Goal: Task Accomplishment & Management: Complete application form

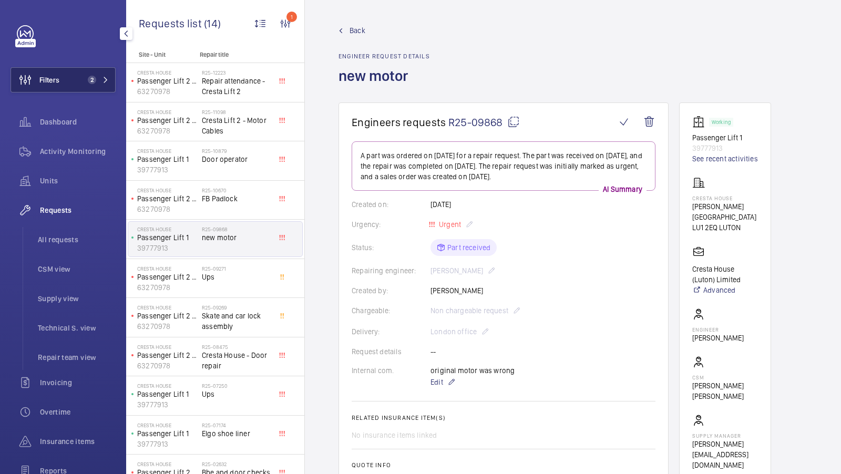
click at [93, 87] on button "Filters 2" at bounding box center [63, 79] width 105 height 25
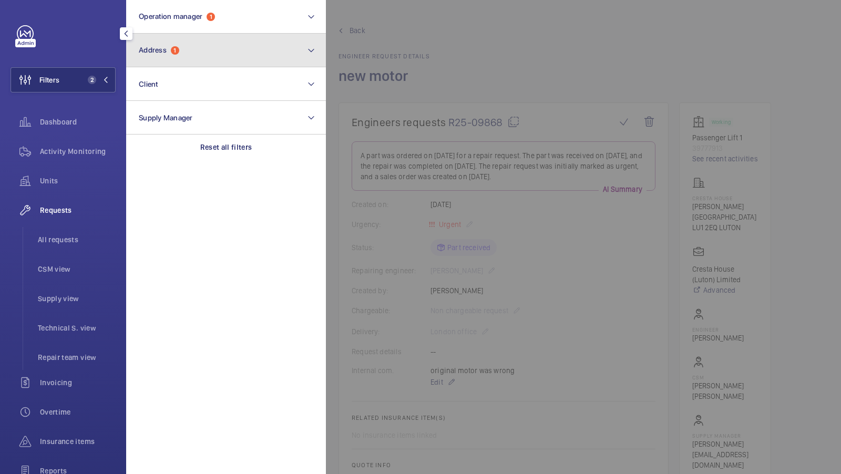
click at [196, 57] on button "Address 1" at bounding box center [226, 51] width 200 height 34
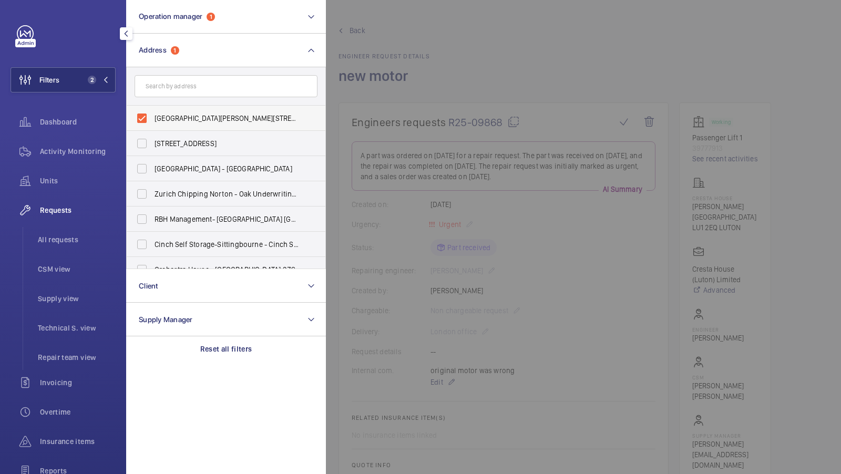
click at [193, 120] on span "Cresta House - Alma Street, LUTON LU1 2EQ" at bounding box center [227, 118] width 145 height 11
click at [152, 120] on input "Cresta House - Alma Street, LUTON LU1 2EQ" at bounding box center [141, 118] width 21 height 21
checkbox input "false"
click at [176, 88] on input "text" at bounding box center [226, 86] width 183 height 22
type input "d"
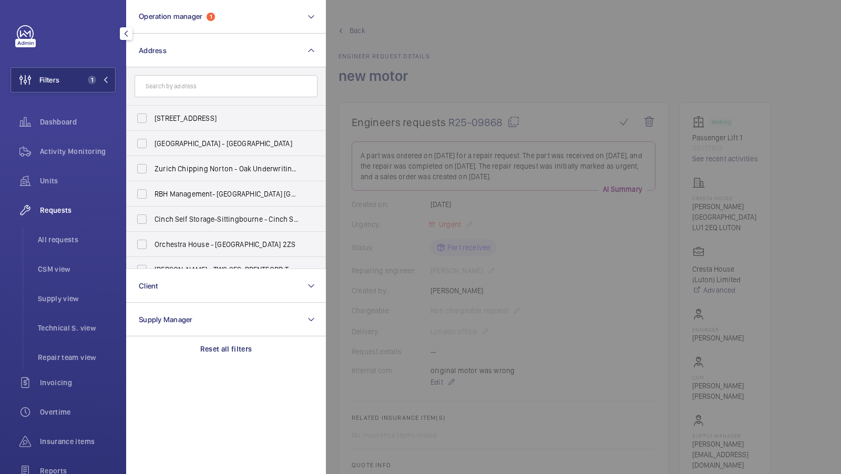
click at [534, 234] on div at bounding box center [746, 237] width 841 height 474
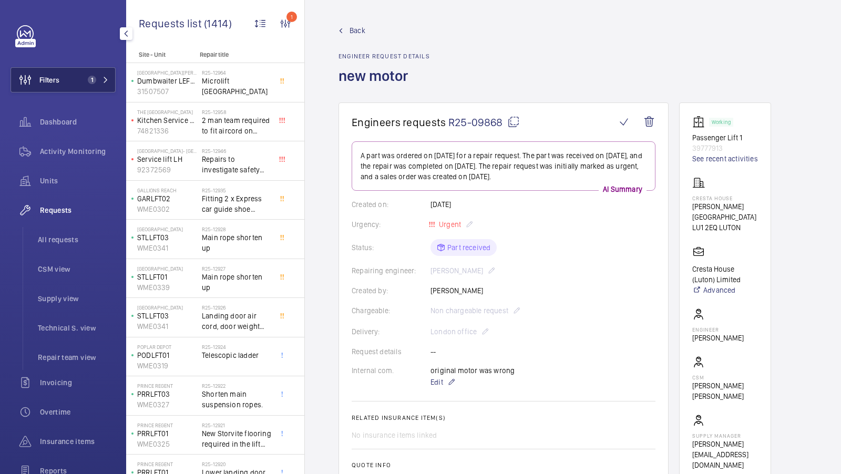
click at [98, 77] on span "1" at bounding box center [96, 80] width 25 height 8
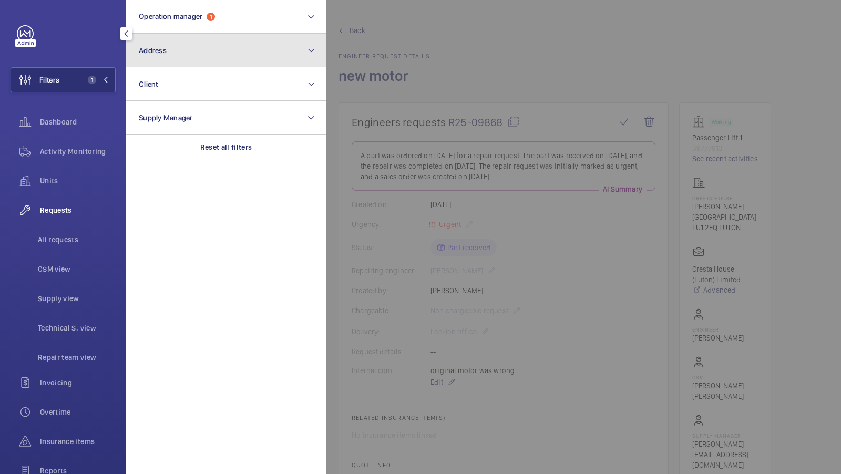
click at [226, 57] on button "Address" at bounding box center [226, 51] width 200 height 34
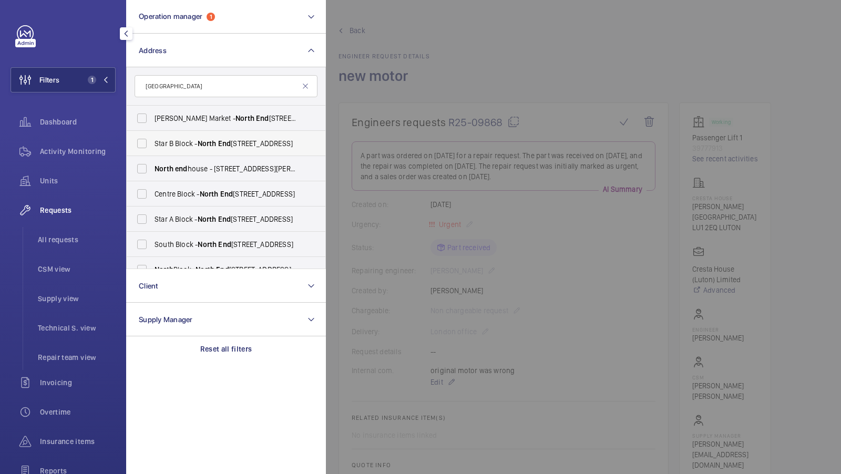
type input "north end"
click at [192, 147] on span "Star B Block - North End House, LONDON W14 0RX" at bounding box center [227, 143] width 145 height 11
click at [152, 147] on input "Star B Block - North End House, LONDON W14 0RX" at bounding box center [141, 143] width 21 height 21
checkbox input "true"
click at [192, 194] on span "Centre Block - North End House, LONDON W14 0RX" at bounding box center [227, 194] width 145 height 11
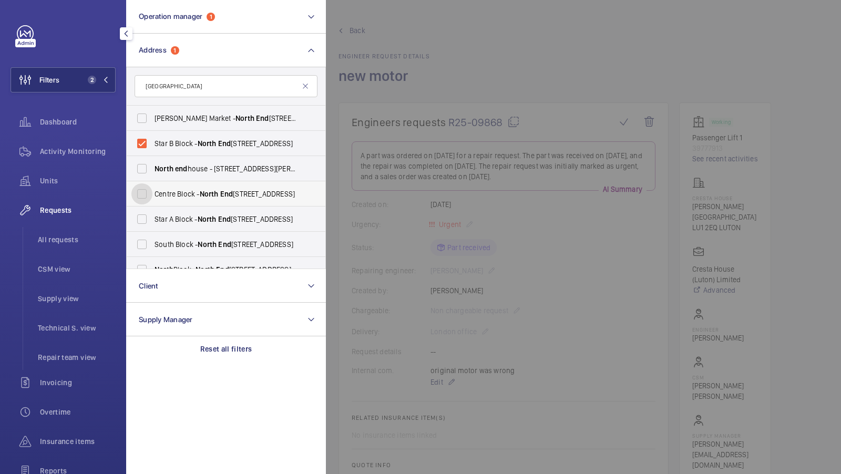
click at [152, 194] on input "Centre Block - North End House, LONDON W14 0RX" at bounding box center [141, 193] width 21 height 21
checkbox input "true"
click at [195, 218] on span "Star A Block - North End House, LONDON W14 0RX" at bounding box center [227, 219] width 145 height 11
click at [152, 218] on input "Star A Block - North End House, LONDON W14 0RX" at bounding box center [141, 219] width 21 height 21
checkbox input "true"
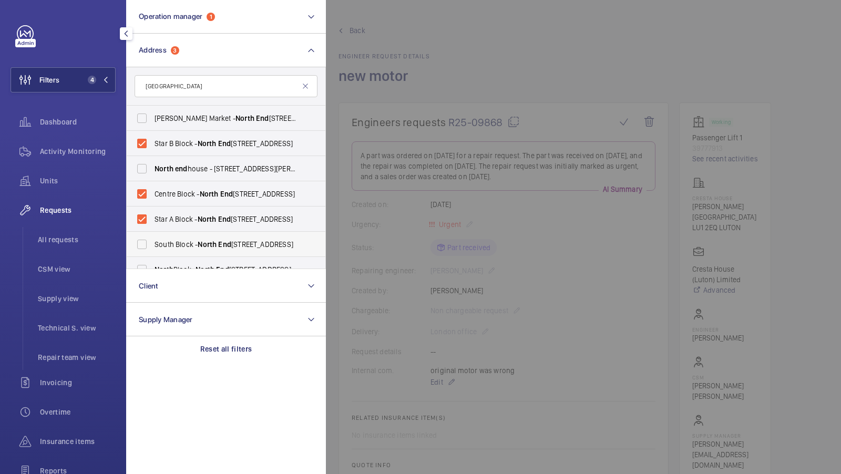
click at [194, 248] on span "South Block - North End House, LONDON W14 0RX" at bounding box center [227, 244] width 145 height 11
click at [152, 248] on input "South Block - North End House, LONDON W14 0RX" at bounding box center [141, 244] width 21 height 21
checkbox input "true"
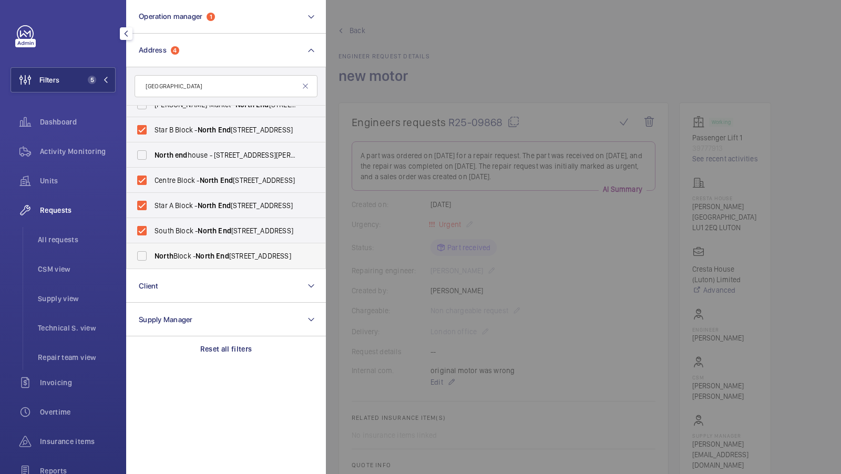
click at [195, 258] on span "North Block - North End House, LONDON W14 0RX" at bounding box center [227, 256] width 145 height 11
click at [152, 258] on input "North Block - North End House, LONDON W14 0RX" at bounding box center [141, 255] width 21 height 21
checkbox input "true"
click at [69, 144] on div "Activity Monitoring" at bounding box center [63, 151] width 105 height 25
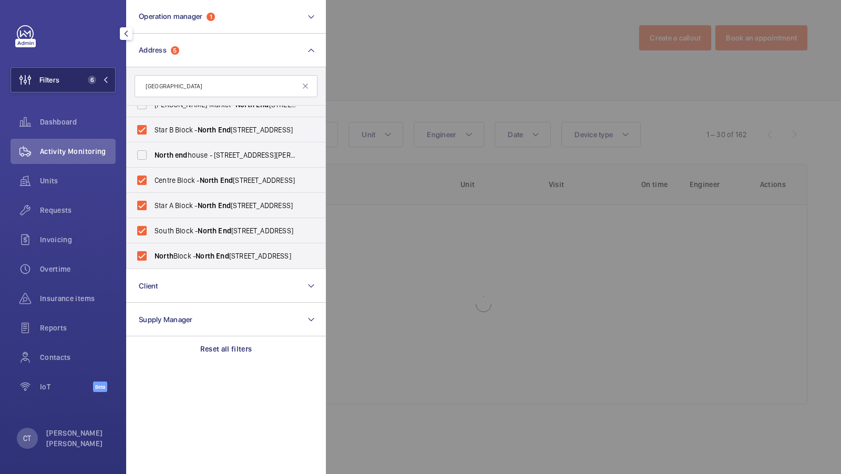
click at [87, 77] on span "6" at bounding box center [90, 80] width 13 height 8
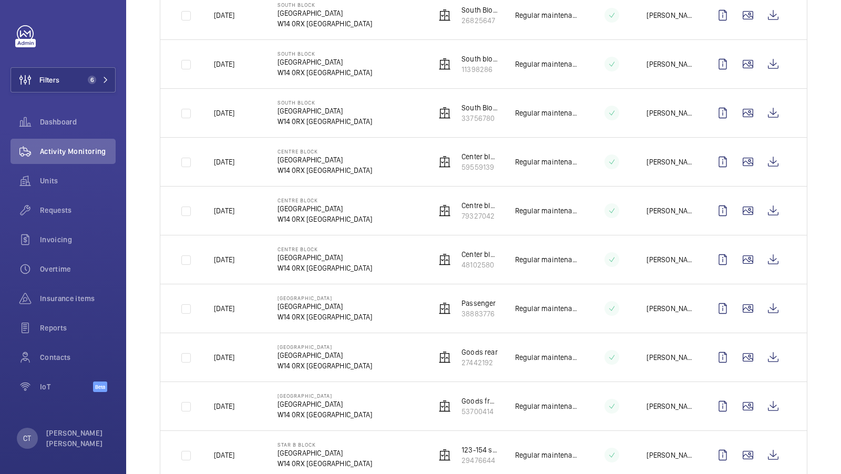
scroll to position [1041, 0]
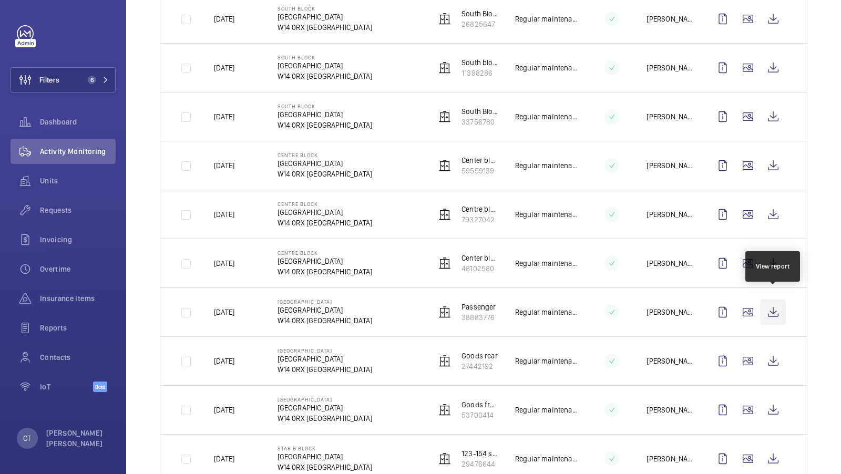
click at [772, 300] on wm-front-icon-button at bounding box center [773, 312] width 25 height 25
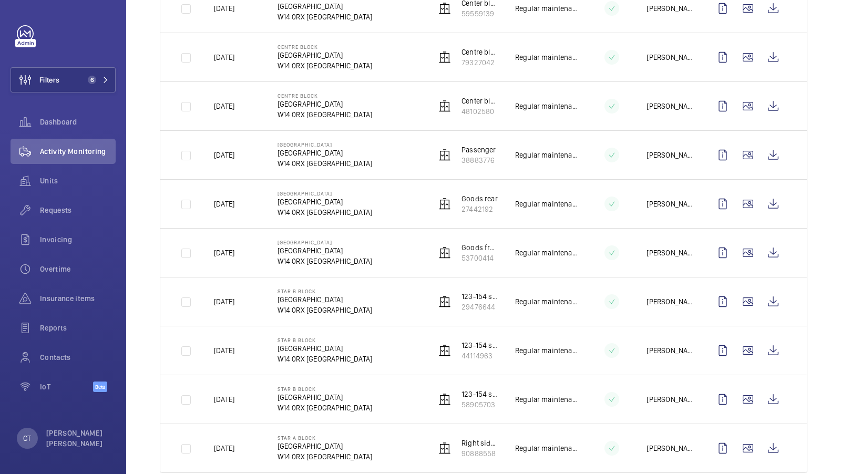
scroll to position [1201, 0]
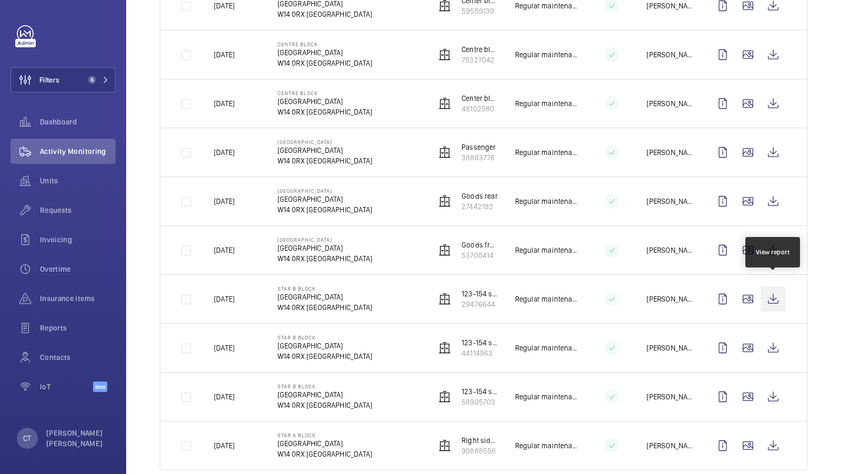
click at [781, 290] on wm-front-icon-button at bounding box center [773, 298] width 25 height 25
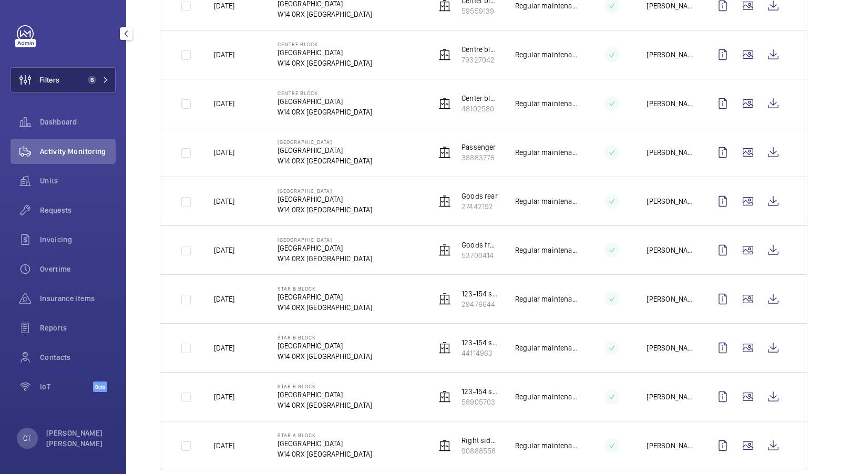
click at [95, 80] on span "6" at bounding box center [92, 80] width 8 height 8
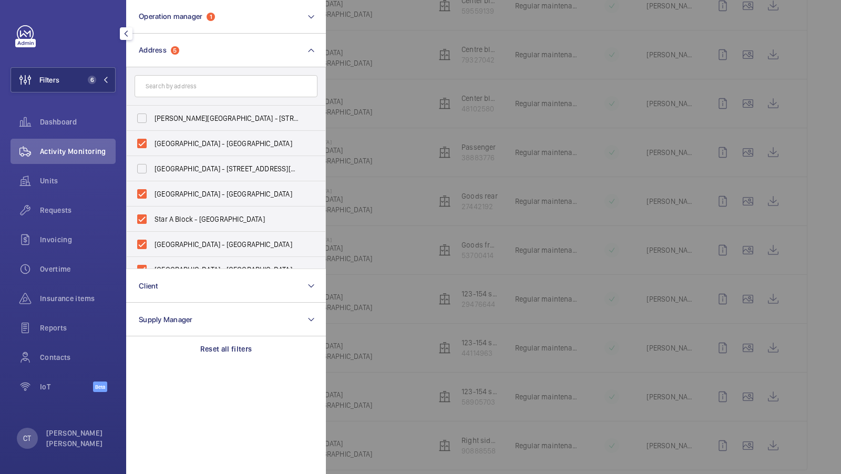
click at [47, 211] on span "Requests" at bounding box center [78, 210] width 76 height 11
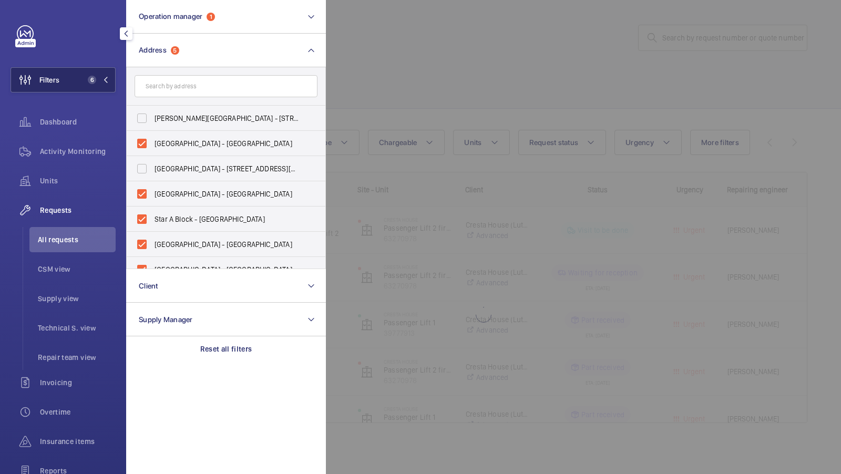
click at [95, 77] on span "6" at bounding box center [92, 80] width 8 height 8
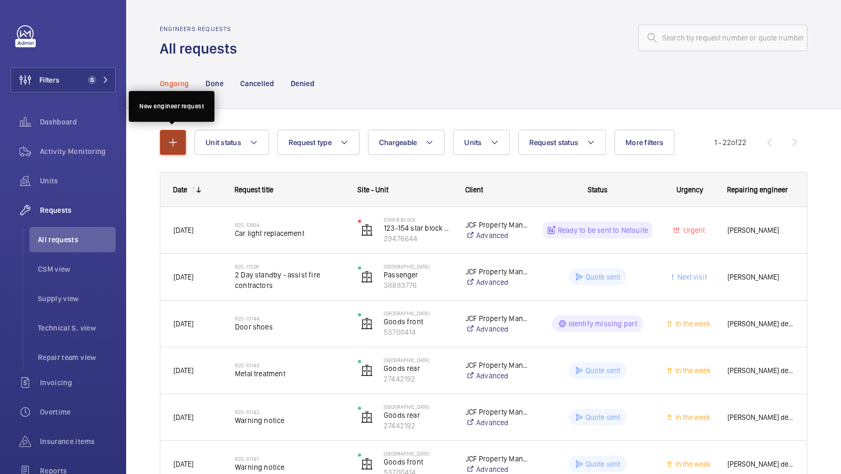
click at [173, 140] on mat-icon "button" at bounding box center [173, 142] width 13 height 13
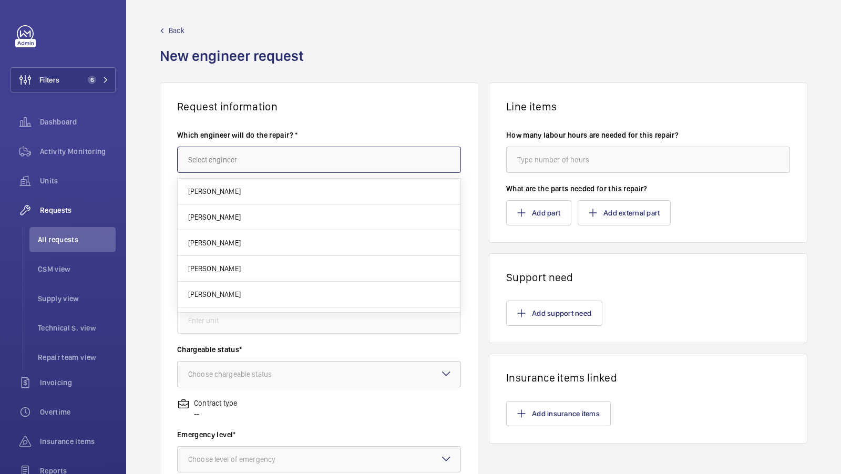
click at [236, 156] on input "text" at bounding box center [319, 160] width 284 height 26
type input "K"
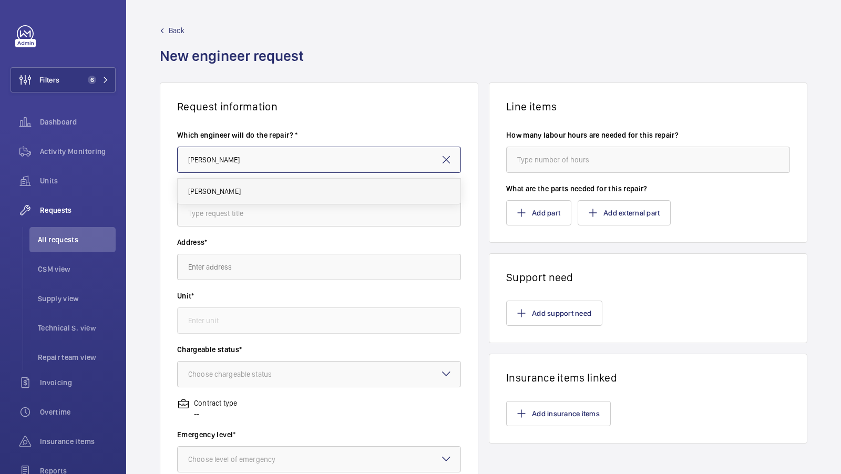
type input "Josh James"
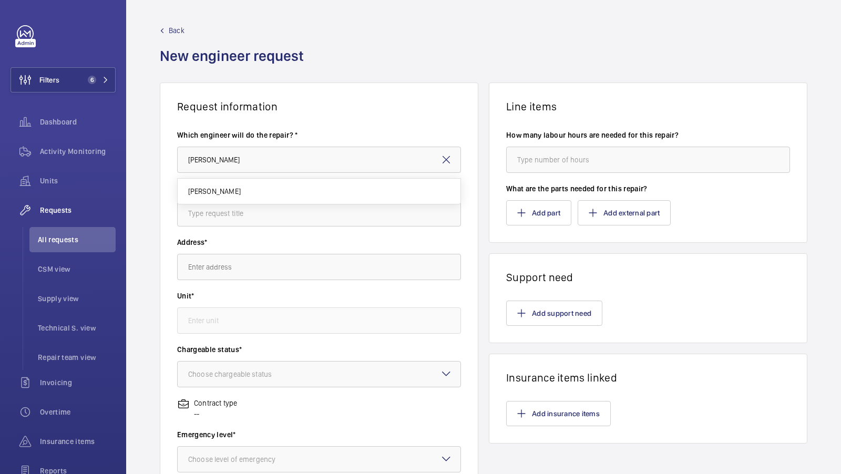
click at [222, 183] on mat-option "Josh James" at bounding box center [319, 191] width 283 height 25
click at [221, 195] on wm-front-input "Request title*" at bounding box center [319, 204] width 284 height 43
click at [217, 204] on input "text" at bounding box center [319, 213] width 284 height 26
type input "5 x SIM cards (Passenger Lifts)"
click at [236, 267] on input "text" at bounding box center [319, 267] width 284 height 26
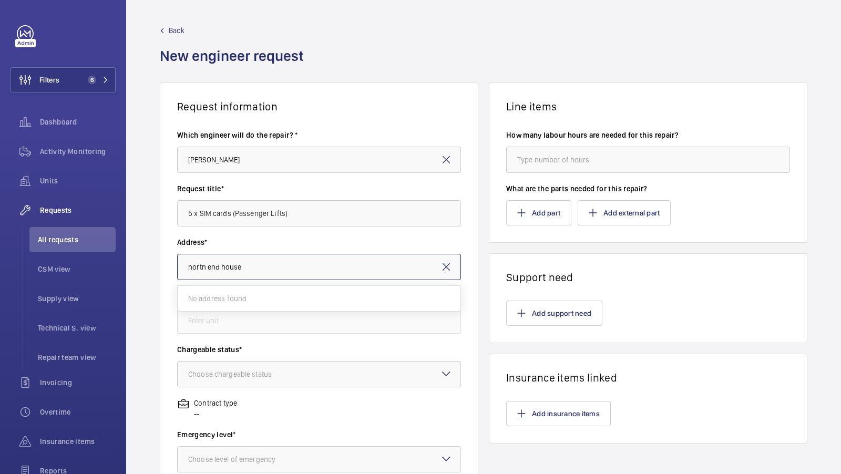
click at [208, 269] on input "nortn end house" at bounding box center [319, 267] width 284 height 26
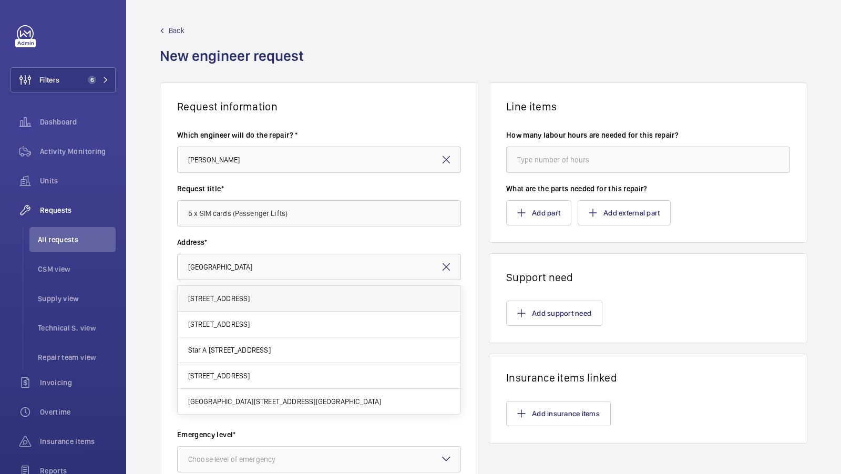
click at [250, 293] on span "North Block North End House, W14 0RX LONDON" at bounding box center [219, 298] width 62 height 11
type input "North Block North End House, W14 0RX LONDON"
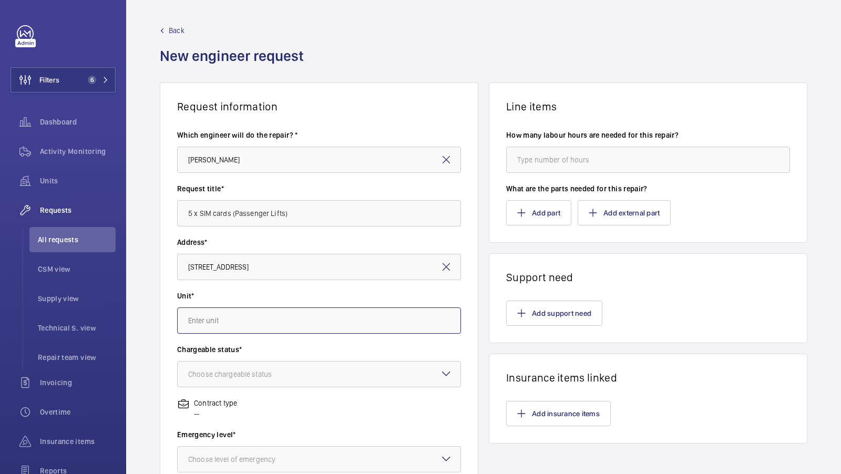
click at [264, 319] on input "text" at bounding box center [319, 321] width 284 height 26
click at [262, 357] on mat-option "38883776 - Passenger" at bounding box center [319, 353] width 283 height 26
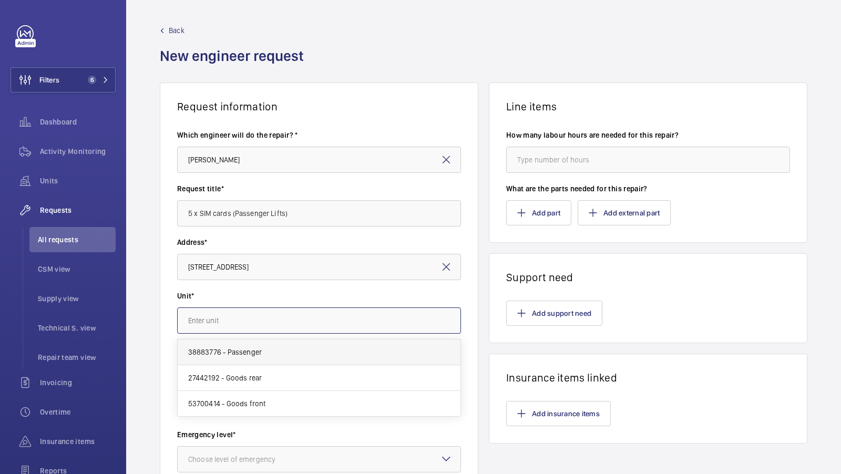
type input "38883776 - Passenger"
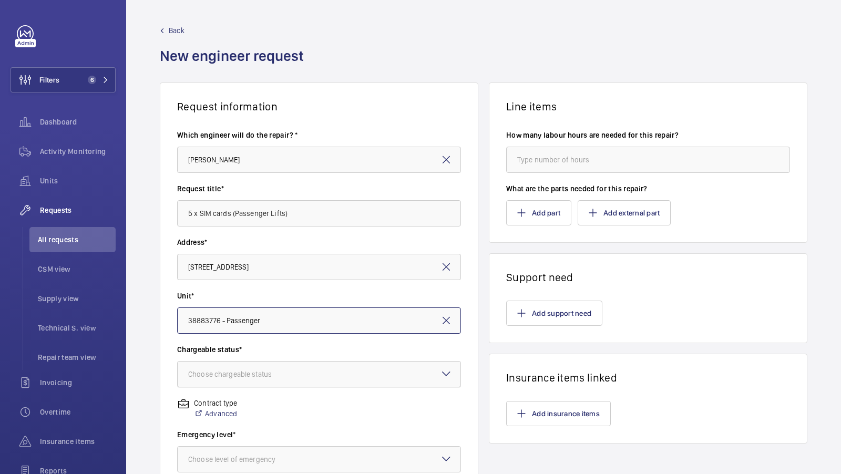
click at [259, 370] on div "Choose chargeable status" at bounding box center [243, 374] width 110 height 11
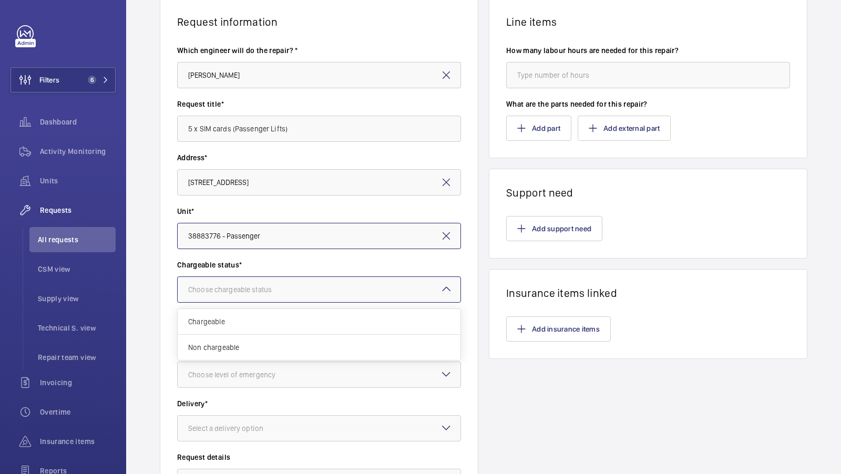
scroll to position [88, 0]
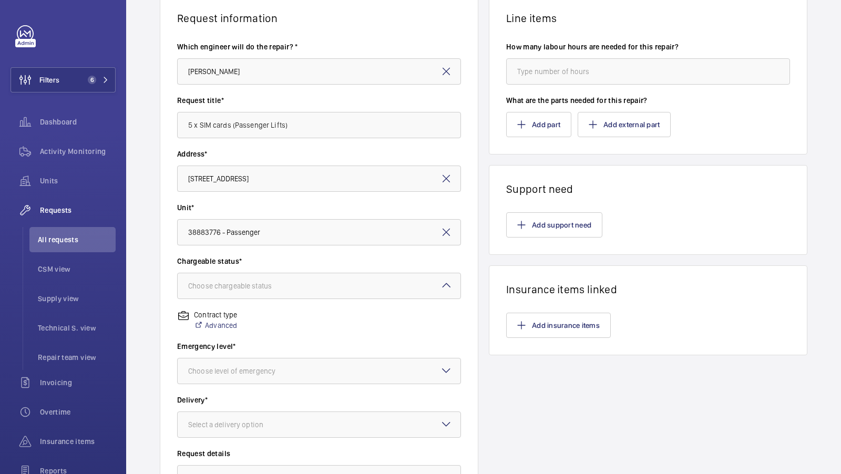
click at [243, 356] on wm-front-input-dropdown "Emergency level* Choose level of emergency" at bounding box center [319, 362] width 284 height 43
click at [262, 290] on div "Choose chargeable status" at bounding box center [243, 286] width 110 height 11
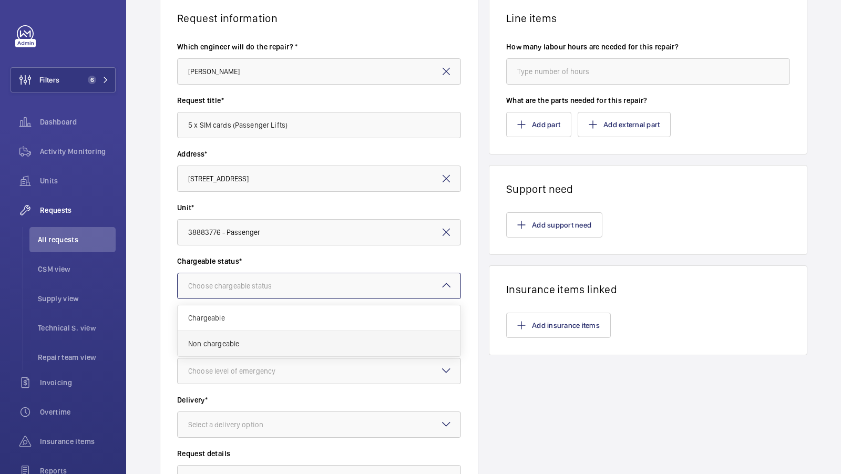
click at [226, 333] on div "Non chargeable" at bounding box center [319, 343] width 283 height 25
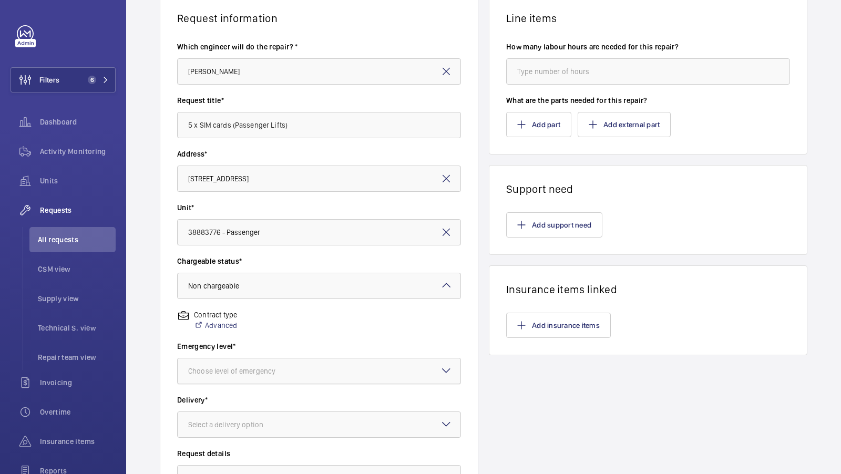
click at [288, 364] on div at bounding box center [319, 371] width 283 height 25
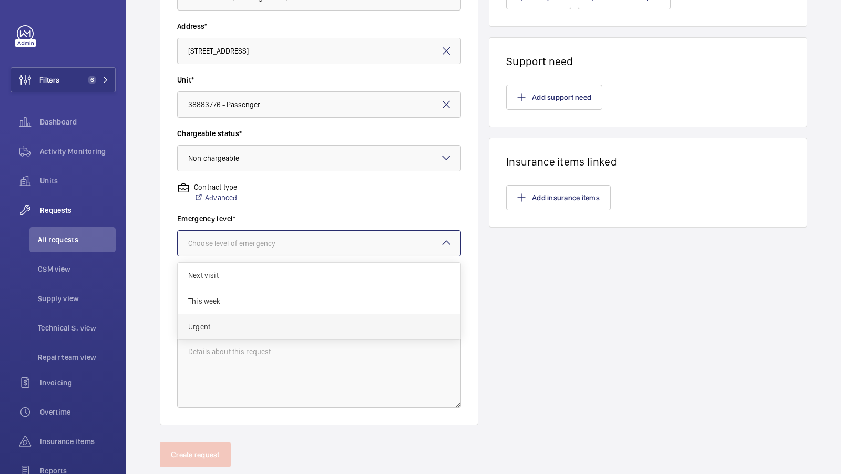
click at [210, 323] on span "Urgent" at bounding box center [319, 327] width 262 height 11
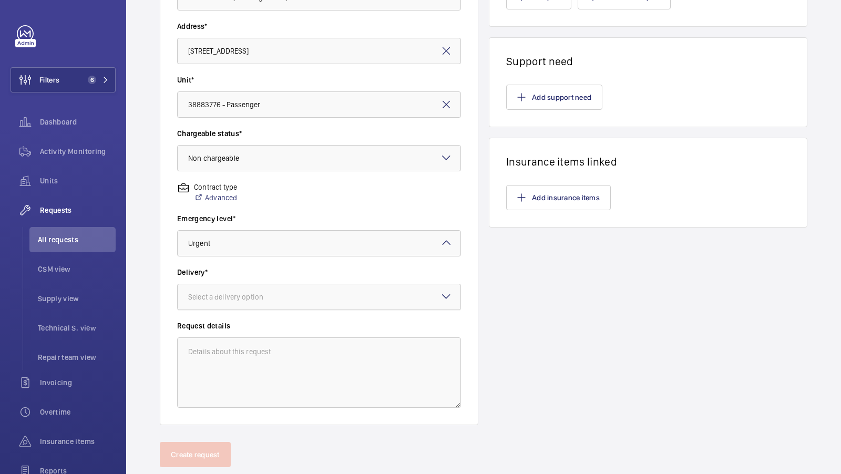
click at [257, 288] on div at bounding box center [319, 296] width 283 height 25
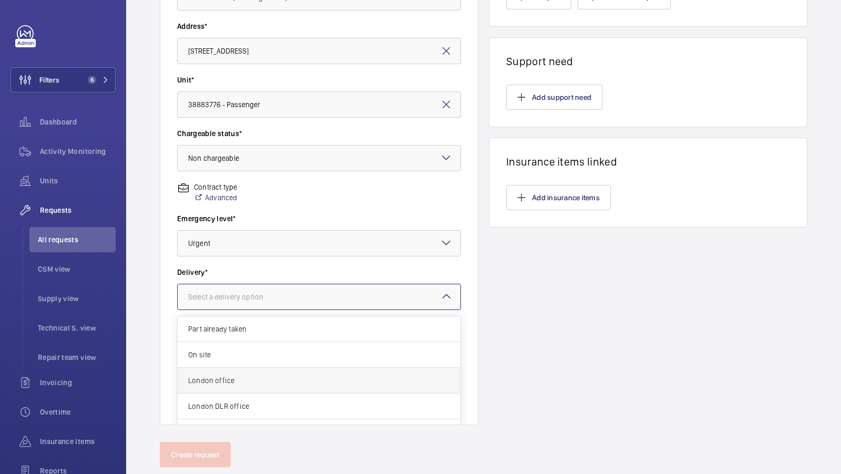
click at [240, 372] on div "London office" at bounding box center [319, 381] width 283 height 26
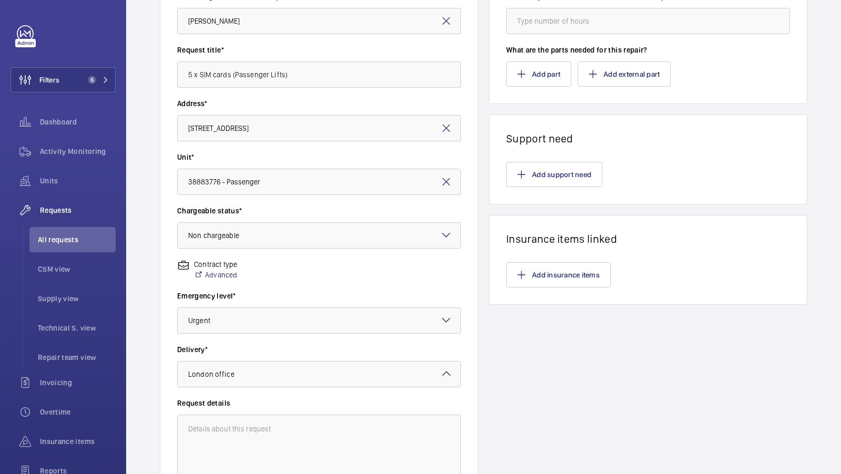
scroll to position [0, 0]
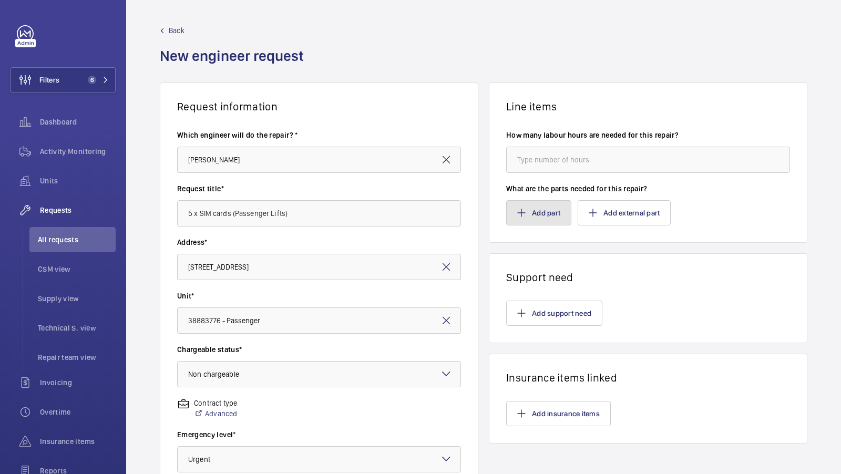
click at [531, 209] on button "Add part" at bounding box center [538, 212] width 65 height 25
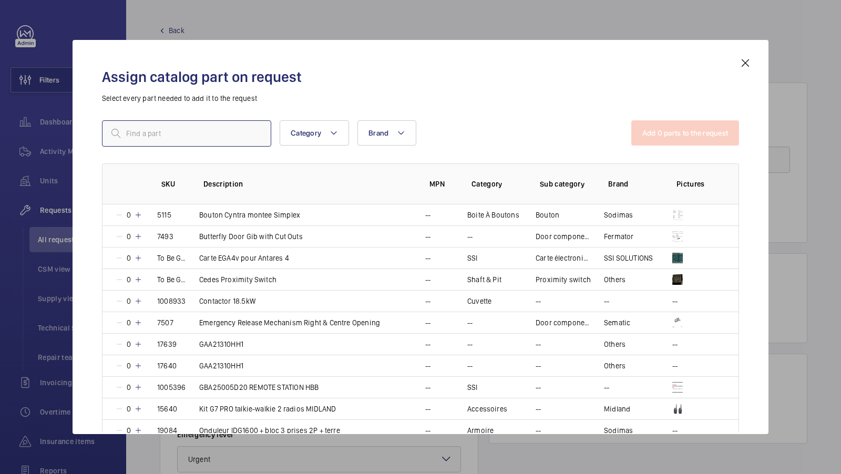
click at [163, 127] on input "text" at bounding box center [186, 133] width 169 height 26
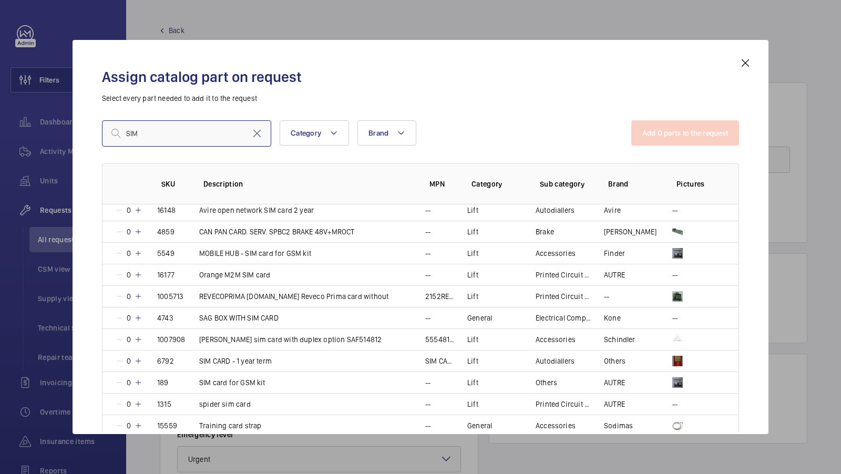
scroll to position [75, 0]
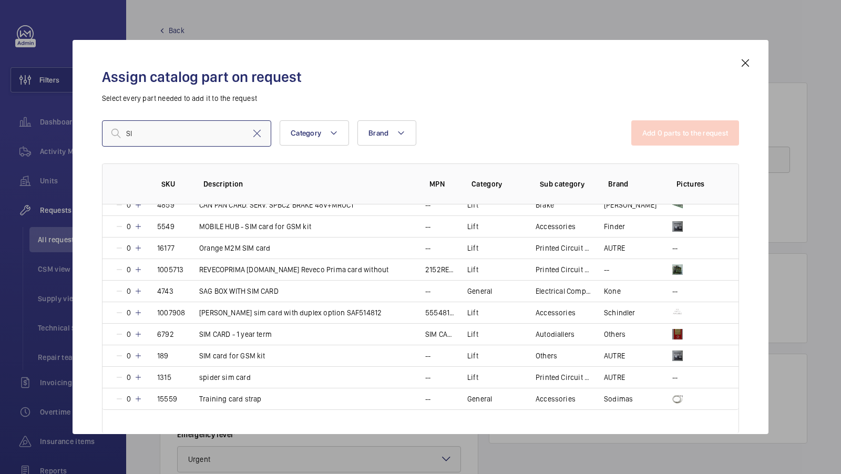
type input "S"
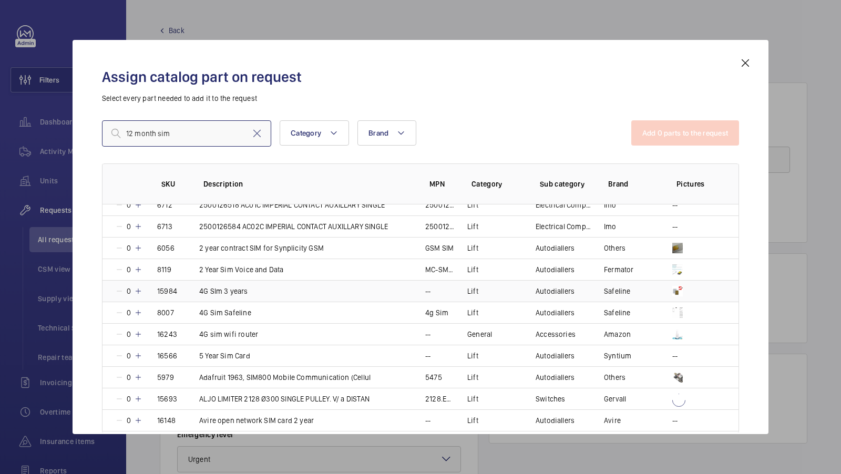
scroll to position [0, 0]
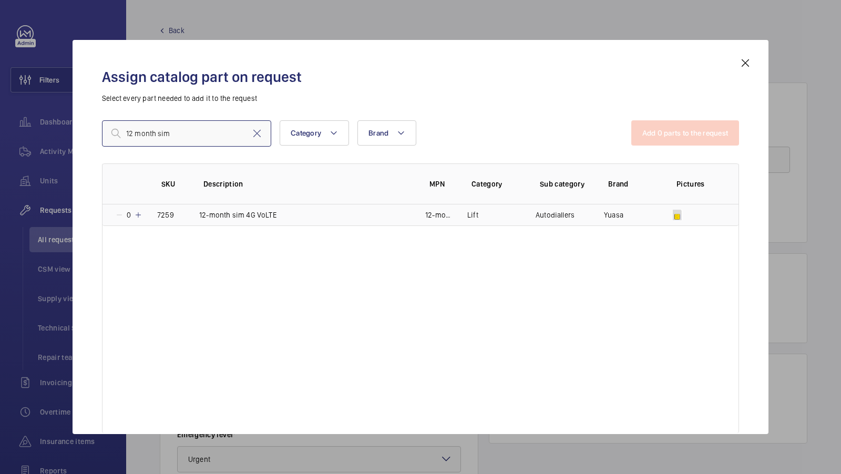
type input "12 month sim"
click at [199, 212] on p "12-month sim 4G VoLTE" at bounding box center [237, 215] width 77 height 11
click at [137, 212] on mat-icon at bounding box center [136, 215] width 8 height 8
click at [137, 212] on mat-icon at bounding box center [138, 215] width 8 height 8
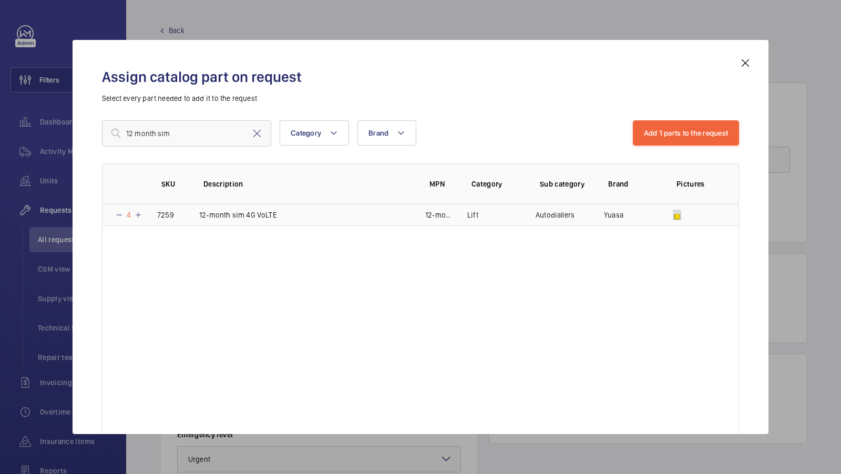
click at [137, 212] on mat-icon at bounding box center [138, 215] width 8 height 8
click at [683, 144] on button "Add 1 parts to the request" at bounding box center [686, 132] width 107 height 25
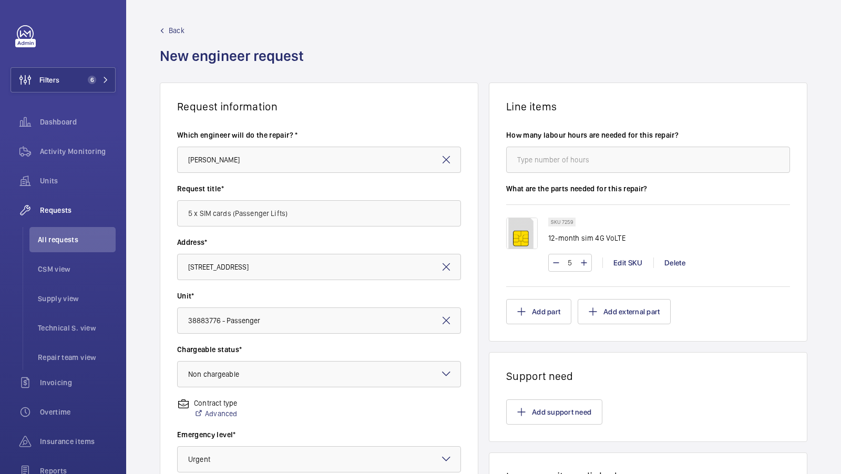
click at [479, 268] on div "Request information Which engineer will do the repair? * Josh James Request tit…" at bounding box center [483, 371] width 715 height 576
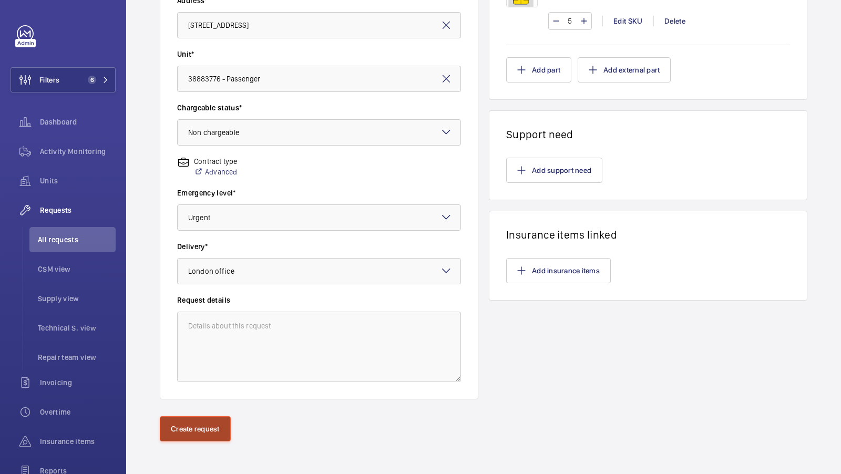
click at [212, 422] on button "Create request" at bounding box center [195, 428] width 71 height 25
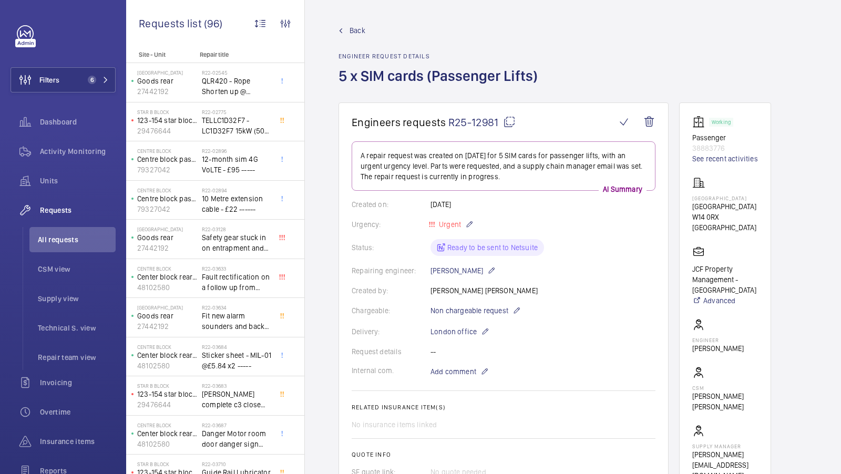
click at [509, 119] on mat-icon at bounding box center [509, 122] width 13 height 13
click at [60, 182] on span "Units" at bounding box center [78, 181] width 76 height 11
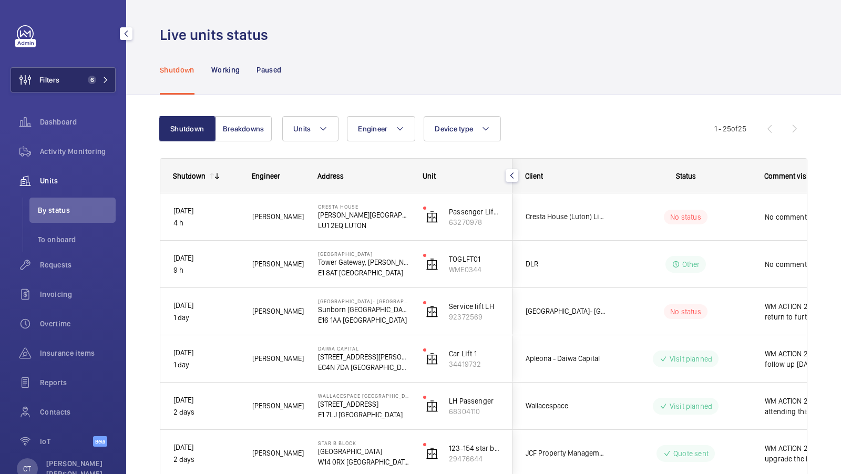
click at [97, 73] on button "Filters 6" at bounding box center [63, 79] width 105 height 25
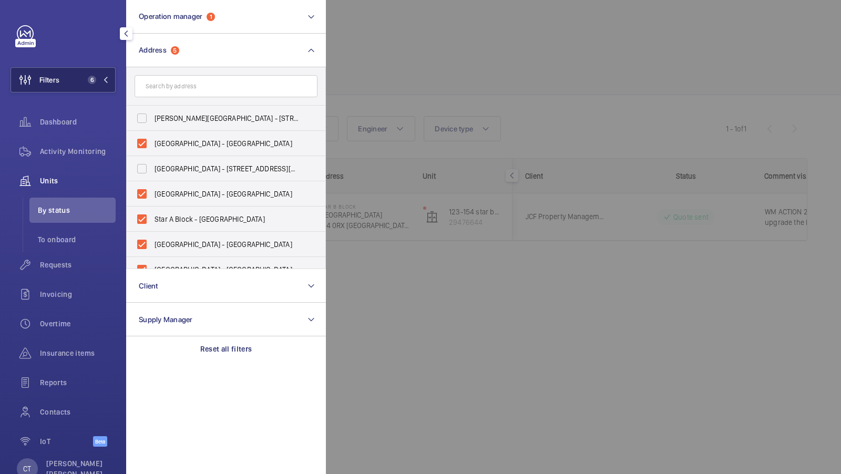
click at [94, 78] on span "6" at bounding box center [92, 80] width 8 height 8
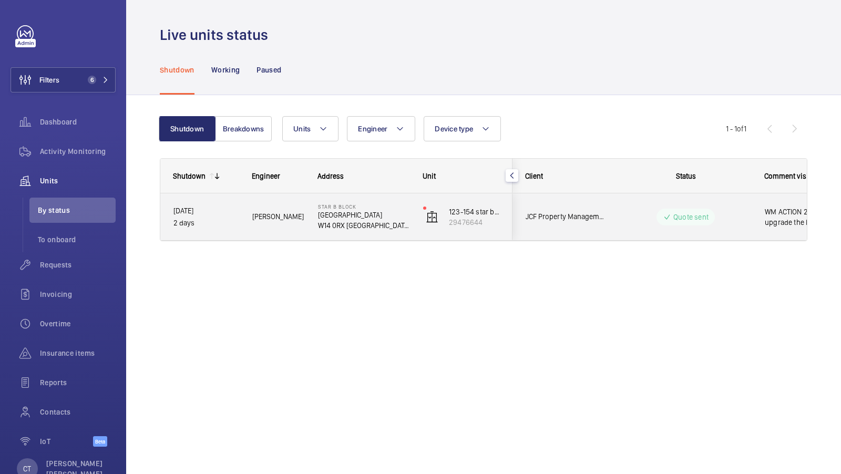
scroll to position [0, 189]
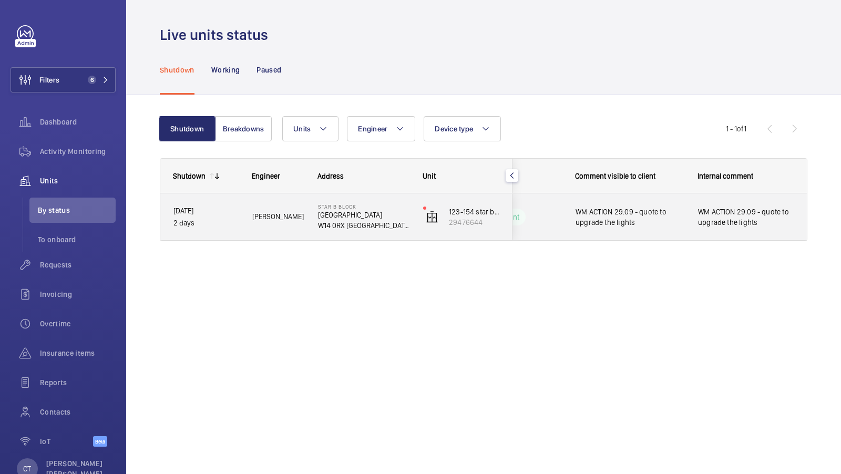
click at [733, 211] on span "WM ACTION 29.09 - quote to upgrade the lights" at bounding box center [746, 217] width 96 height 21
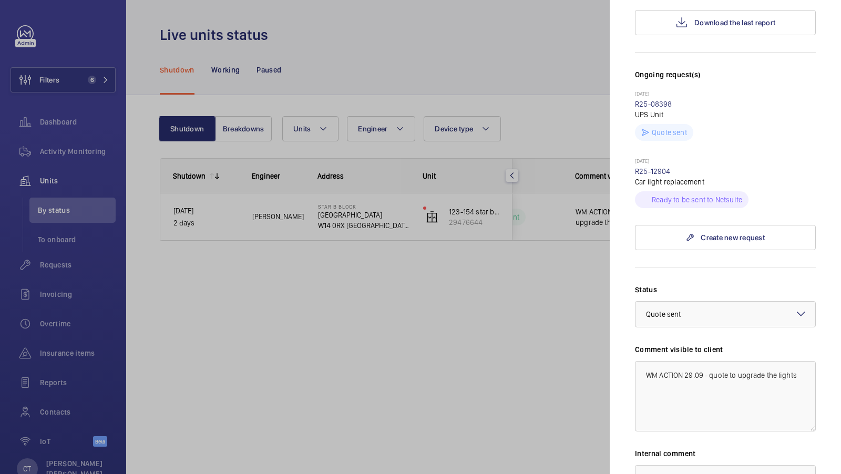
scroll to position [295, 0]
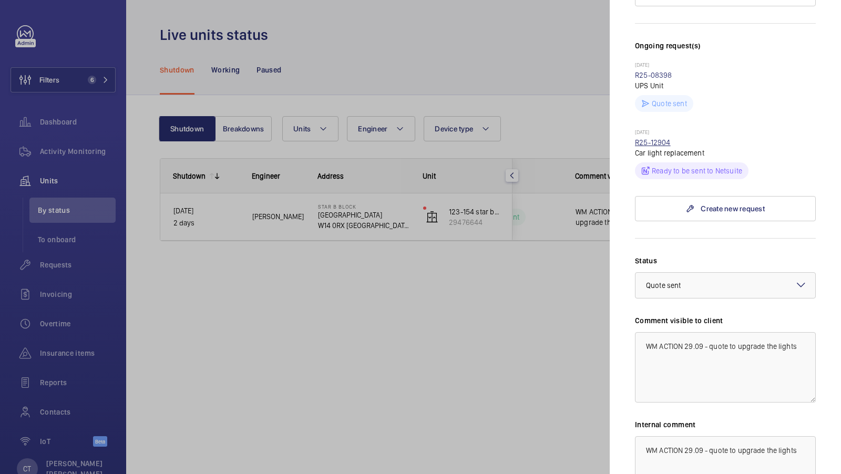
click at [653, 138] on link "R25-12904" at bounding box center [653, 142] width 36 height 8
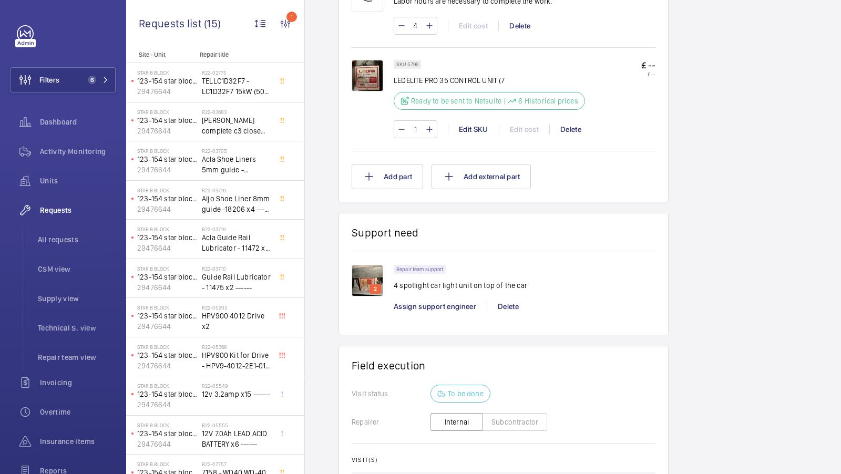
scroll to position [678, 0]
click at [361, 274] on img at bounding box center [368, 280] width 32 height 32
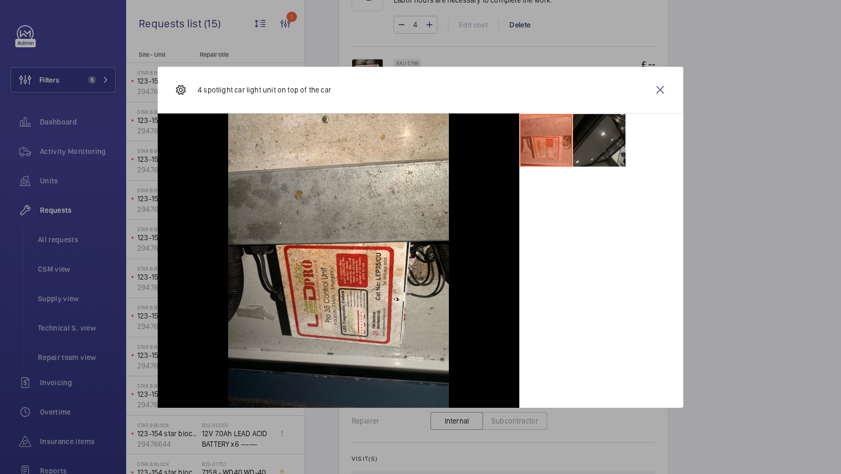
click at [594, 142] on li at bounding box center [599, 140] width 53 height 53
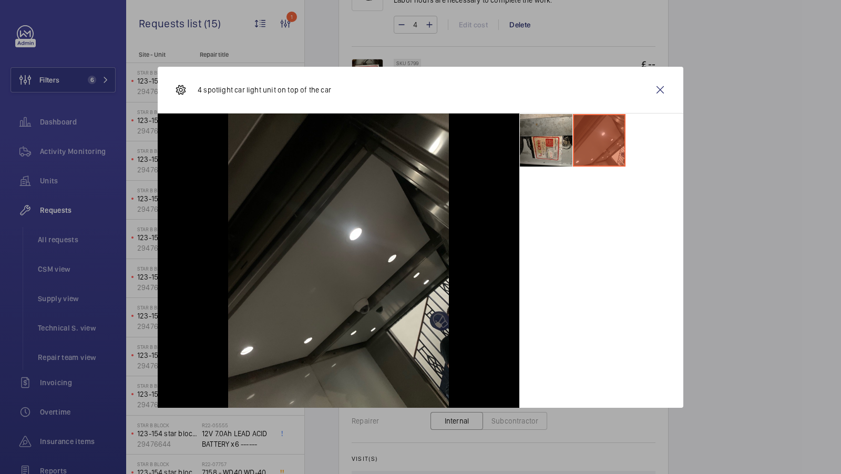
click at [549, 155] on li at bounding box center [546, 140] width 53 height 53
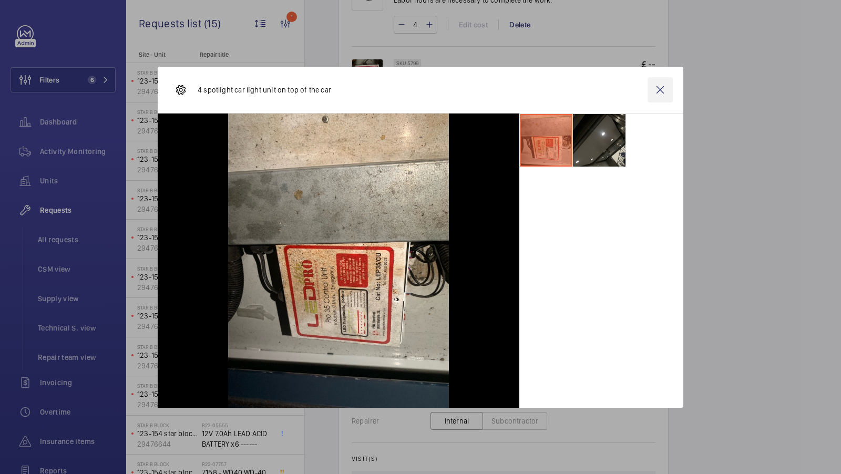
click at [659, 91] on wm-front-icon-button at bounding box center [660, 89] width 25 height 25
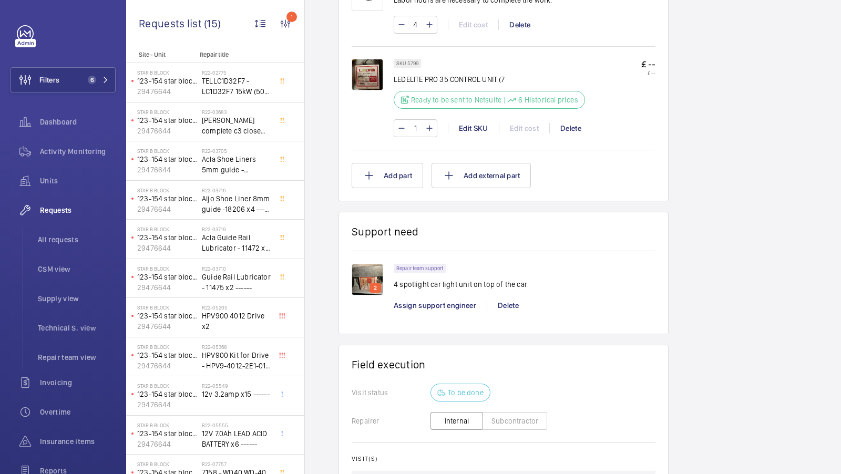
click at [647, 256] on div "2 Repair team support 4 spotlight car light unit on top of the car Assign suppo…" at bounding box center [504, 286] width 304 height 70
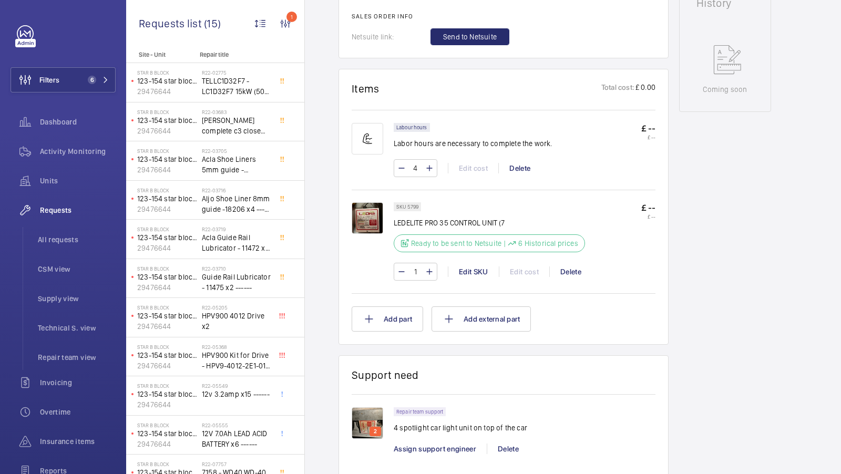
scroll to position [553, 0]
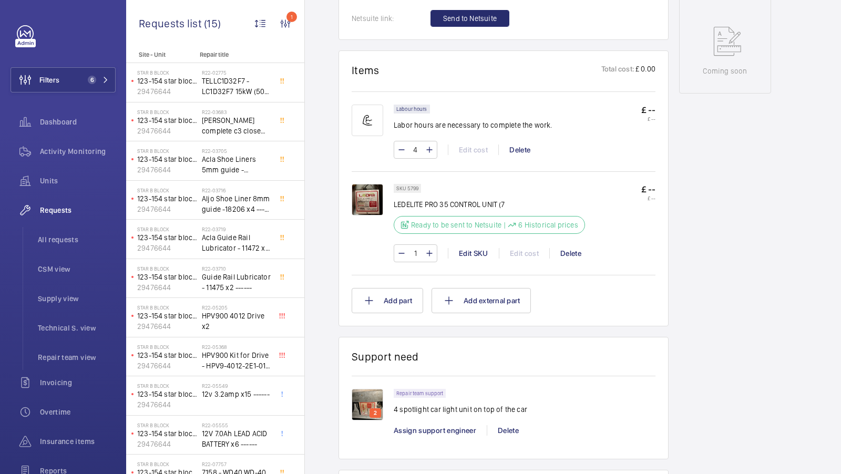
click at [352, 203] on img at bounding box center [368, 200] width 32 height 32
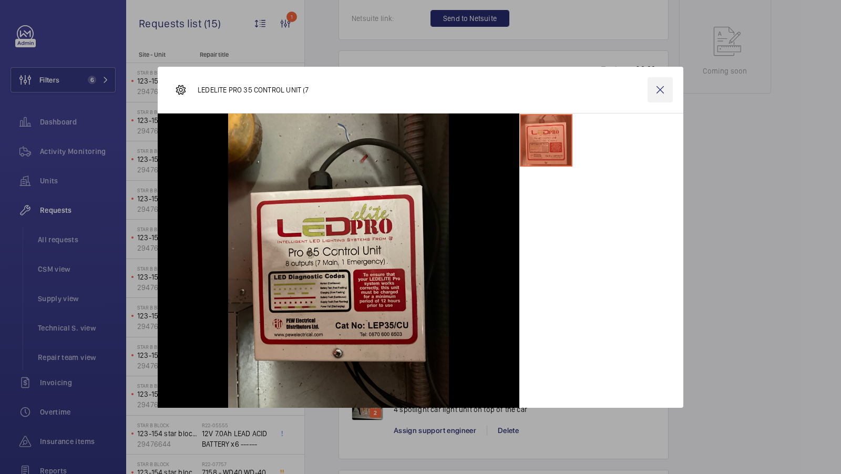
click at [662, 94] on wm-front-icon-button at bounding box center [660, 89] width 25 height 25
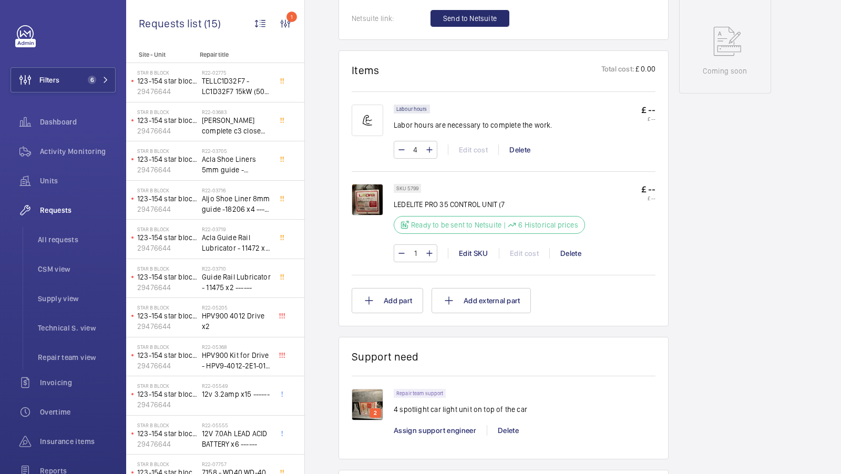
click at [706, 334] on div "Stopped 123-154 star block B passenger 29476644 See recent activities Star B Bl…" at bounding box center [725, 132] width 92 height 1165
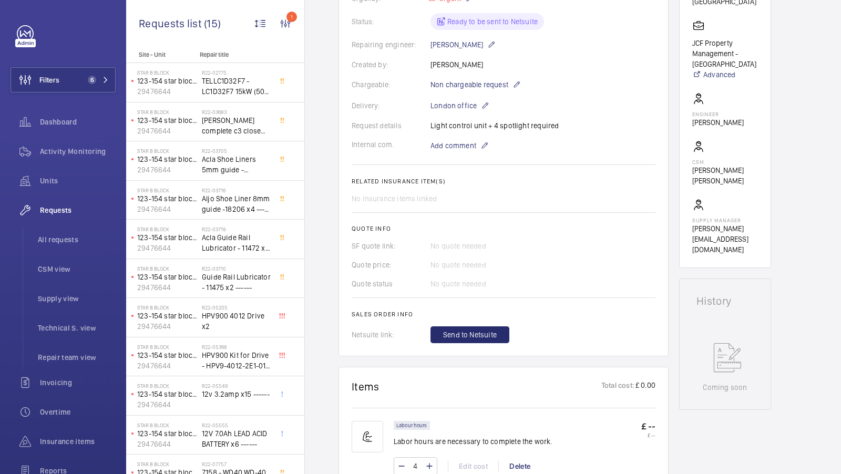
scroll to position [0, 0]
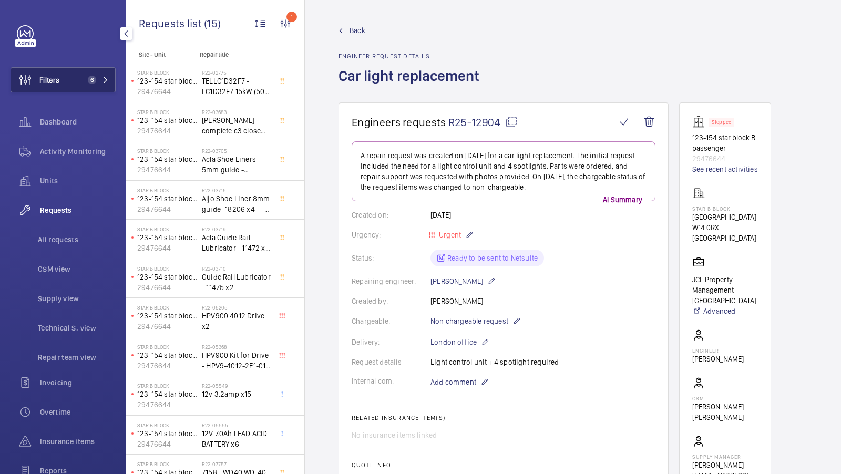
drag, startPoint x: 42, startPoint y: 183, endPoint x: 98, endPoint y: 90, distance: 108.3
click at [42, 183] on span "Units" at bounding box center [78, 181] width 76 height 11
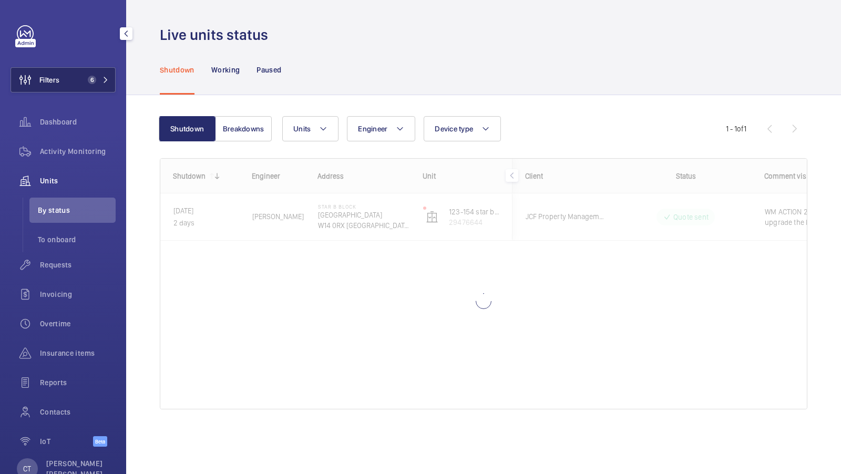
click at [94, 85] on button "Filters 6" at bounding box center [63, 79] width 105 height 25
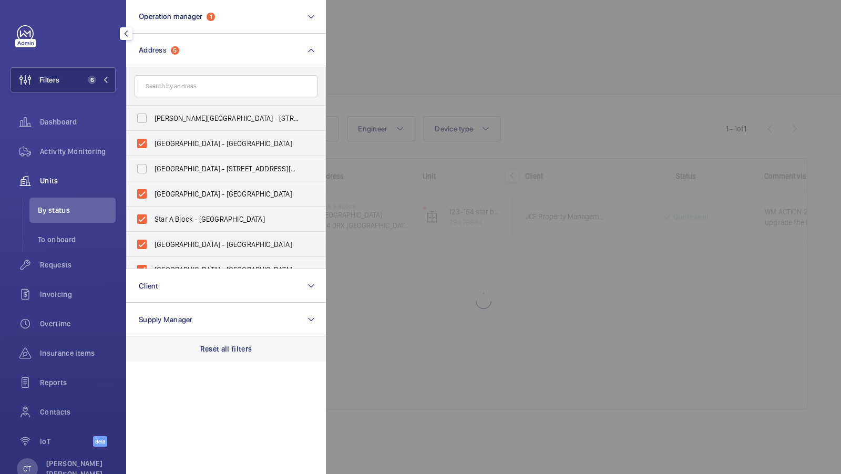
click at [219, 340] on div "Reset all filters" at bounding box center [226, 348] width 200 height 25
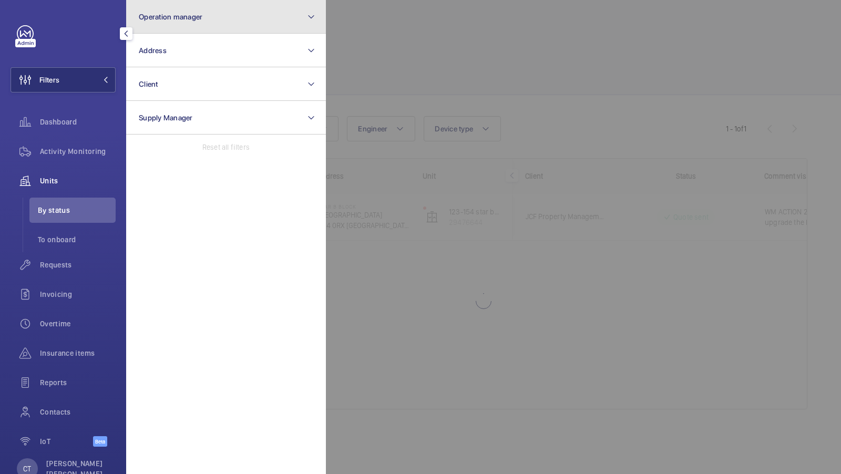
click at [244, 15] on button "Operation manager" at bounding box center [226, 17] width 200 height 34
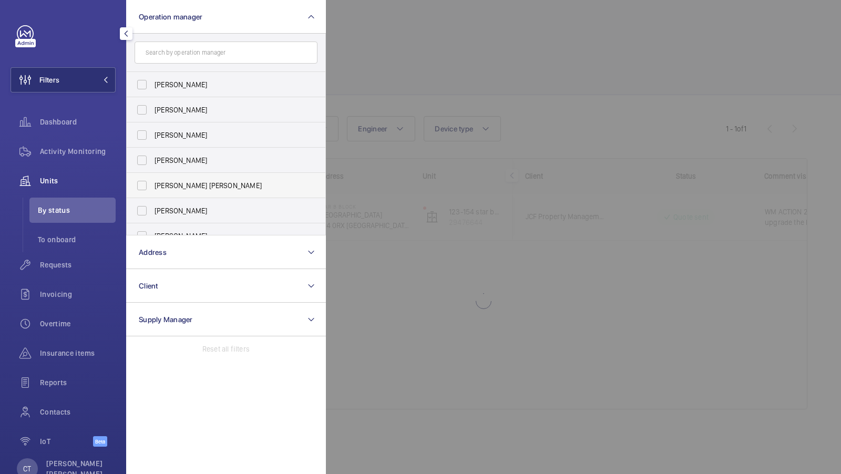
click at [176, 197] on label "[PERSON_NAME] [PERSON_NAME]" at bounding box center [218, 185] width 183 height 25
click at [152, 196] on input "[PERSON_NAME] [PERSON_NAME]" at bounding box center [141, 185] width 21 height 21
checkbox input "true"
click at [92, 79] on span "1" at bounding box center [92, 80] width 8 height 8
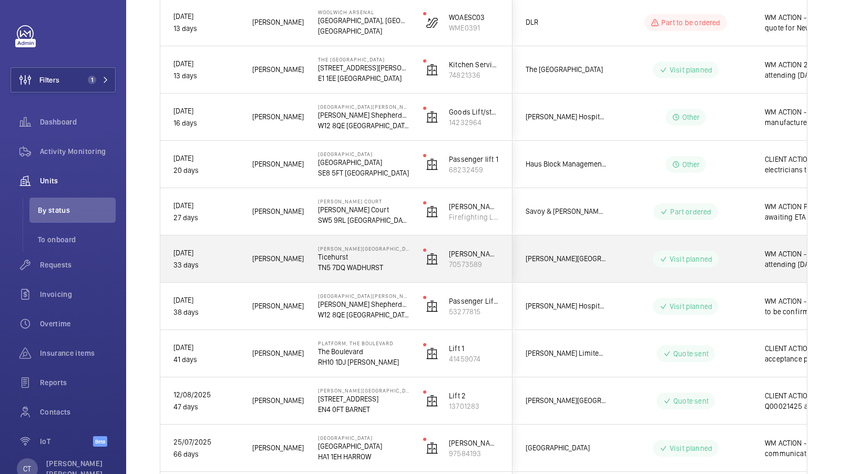
scroll to position [0, 189]
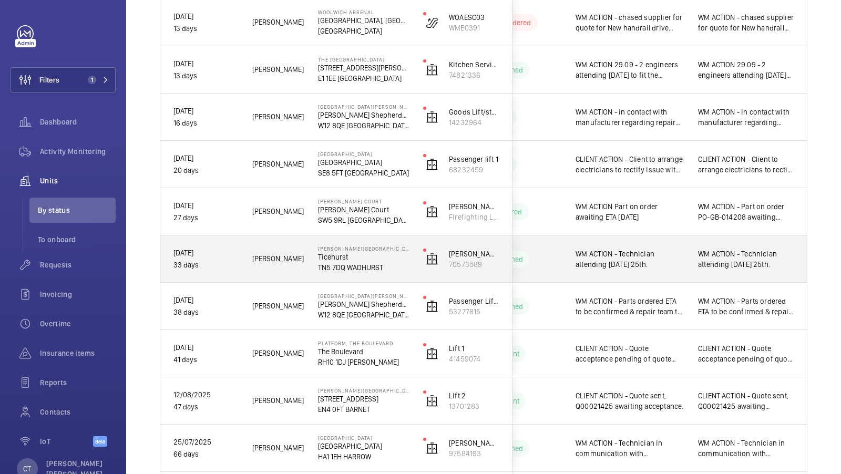
click at [732, 250] on span "WM ACTION - Technician attending [DATE] 25th." at bounding box center [746, 259] width 96 height 21
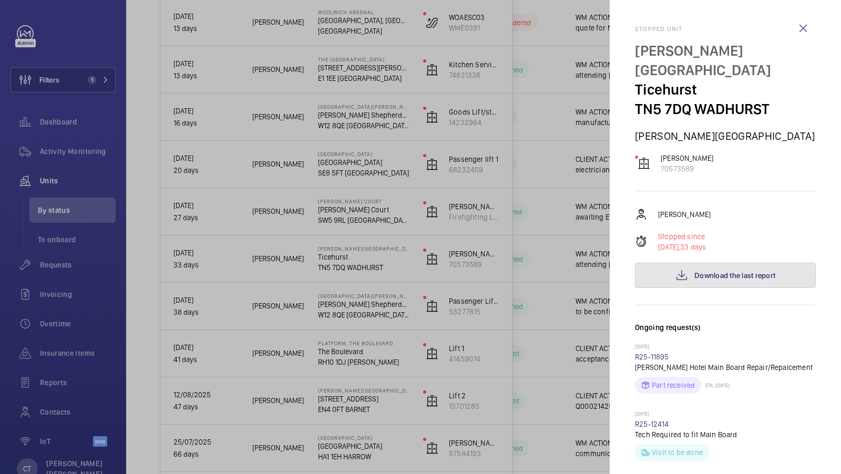
click at [729, 272] on span "Download the last report" at bounding box center [734, 275] width 81 height 8
